Goal: Transaction & Acquisition: Obtain resource

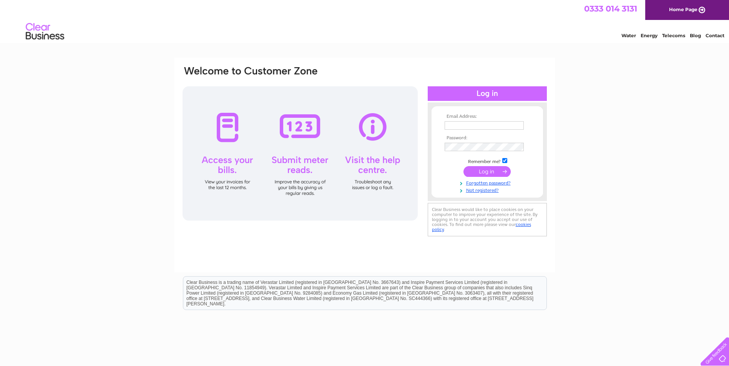
type input "[EMAIL_ADDRESS][DOMAIN_NAME]"
click at [488, 168] on input "submit" at bounding box center [486, 171] width 47 height 11
click at [484, 169] on input "submit" at bounding box center [486, 171] width 47 height 11
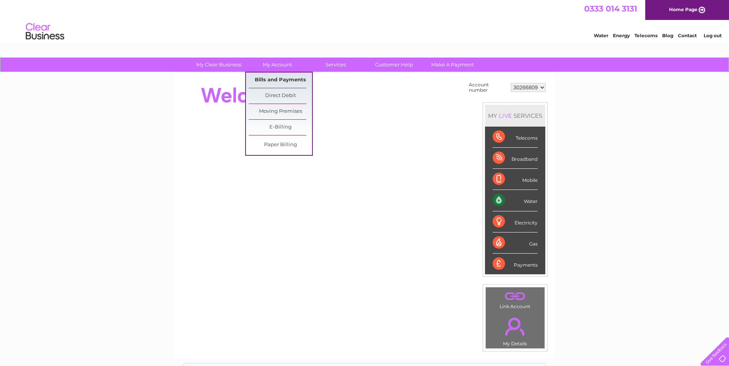
click at [280, 78] on link "Bills and Payments" at bounding box center [279, 80] width 63 height 15
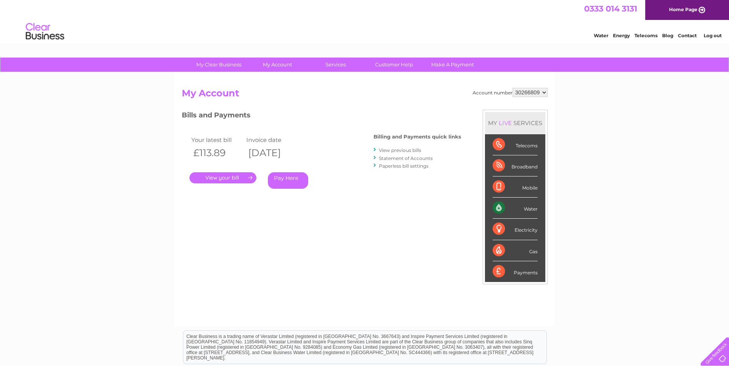
click at [224, 179] on link "." at bounding box center [222, 177] width 67 height 11
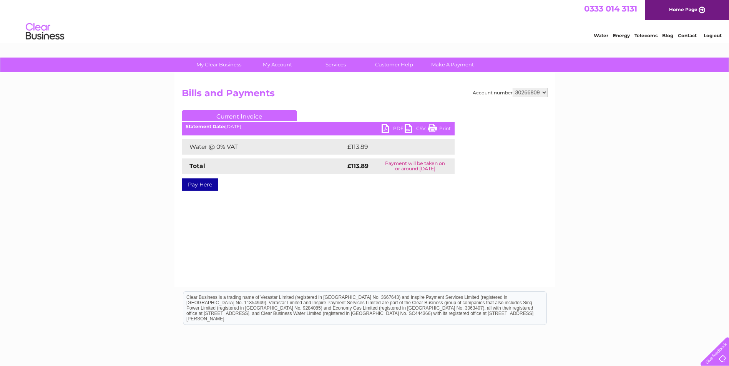
click at [391, 129] on link "PDF" at bounding box center [392, 129] width 23 height 11
click at [384, 129] on link "PDF" at bounding box center [392, 129] width 23 height 11
